Goal: Task Accomplishment & Management: Use online tool/utility

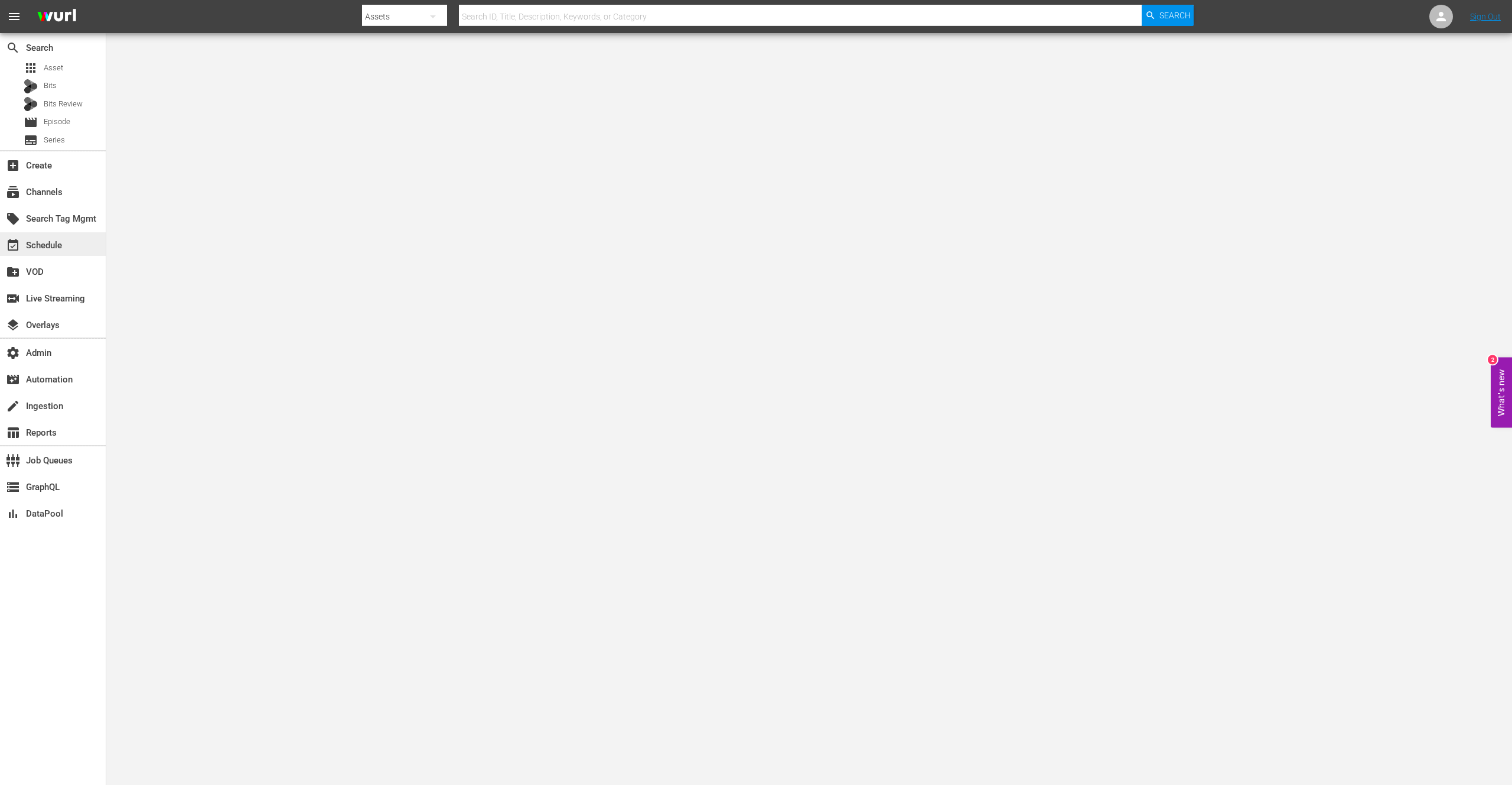
click at [47, 245] on div "event_available Schedule" at bounding box center [33, 243] width 66 height 11
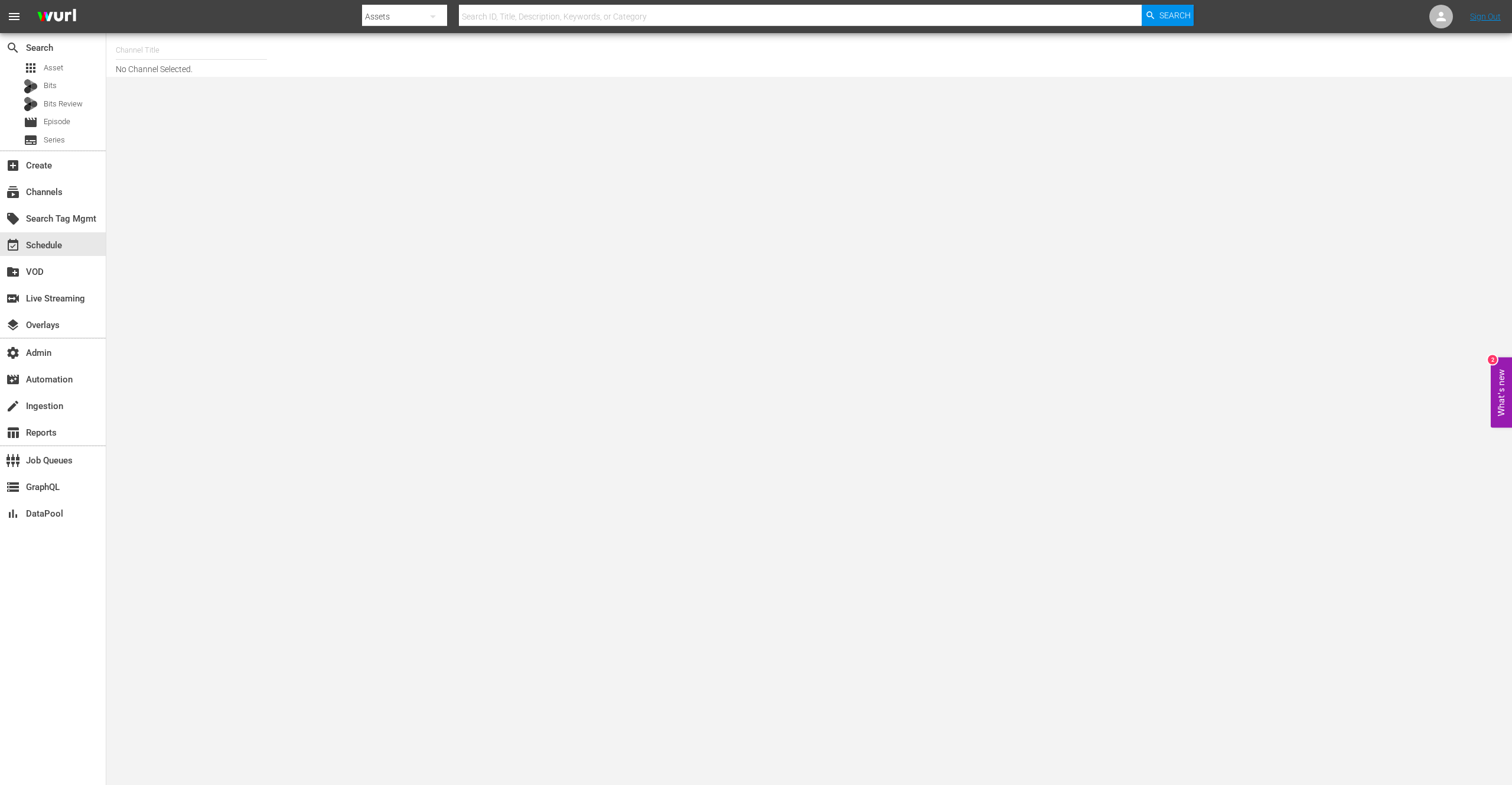
click at [205, 56] on input "text" at bounding box center [191, 50] width 151 height 29
type input "luc test"
